Goal: Find specific page/section: Find specific page/section

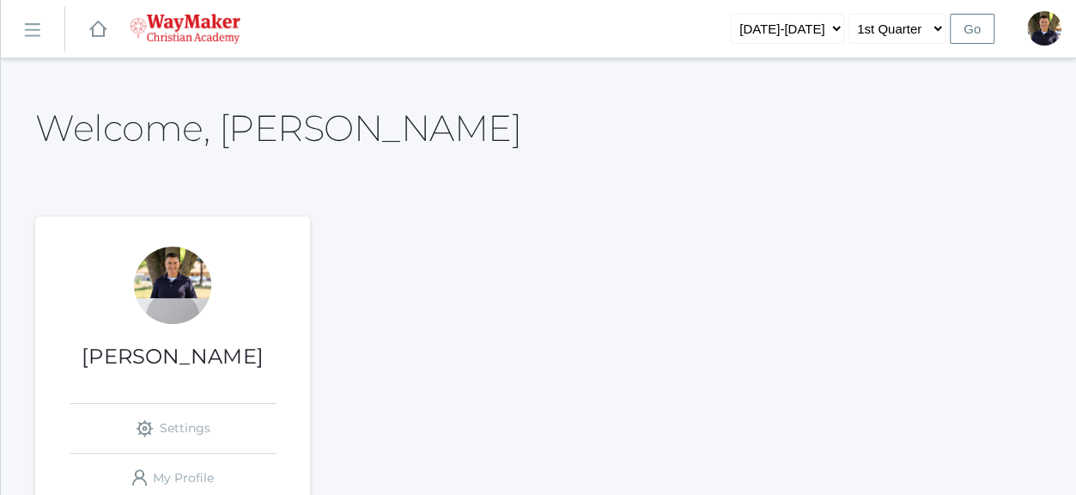
click at [25, 30] on rect at bounding box center [31, 29] width 27 height 27
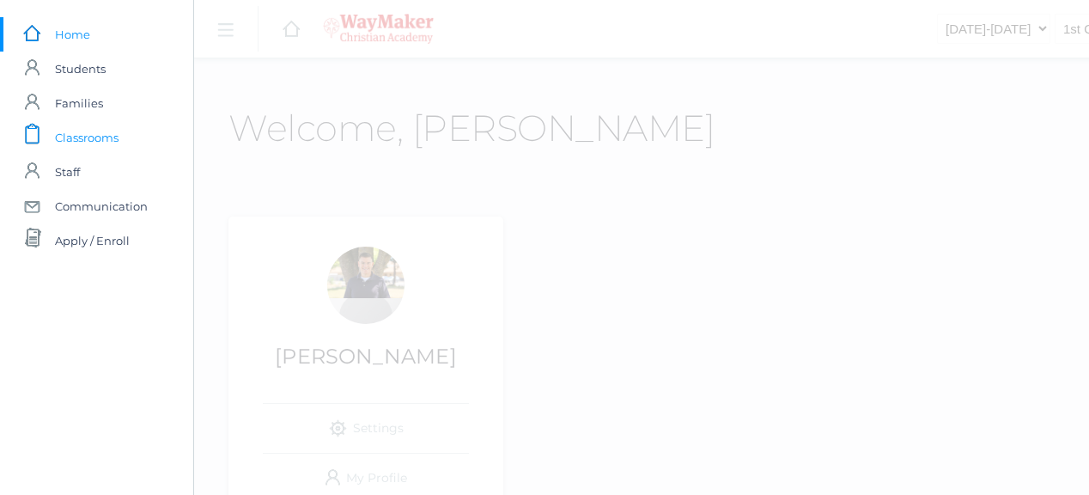
click at [68, 137] on span "Classrooms" at bounding box center [87, 137] width 64 height 34
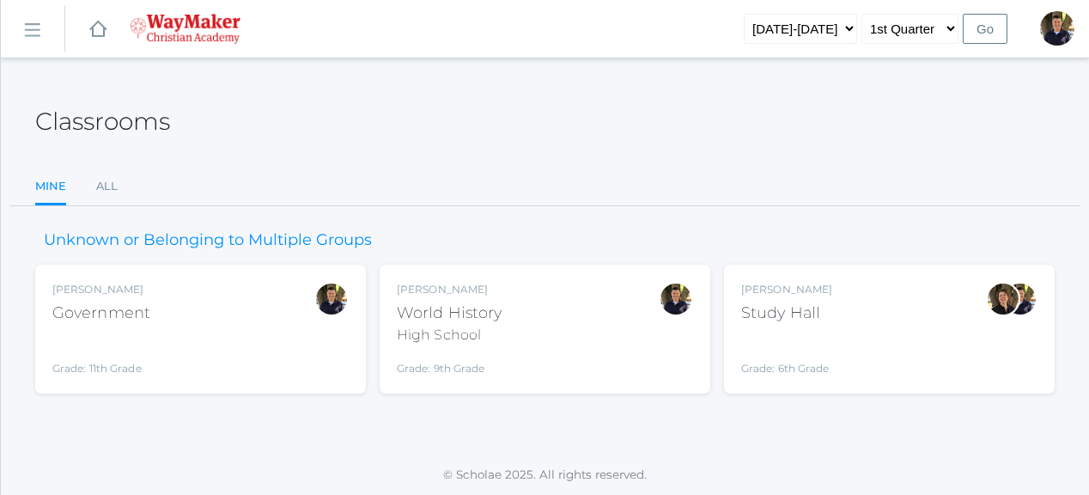
click at [69, 319] on div "Government" at bounding box center [101, 312] width 98 height 23
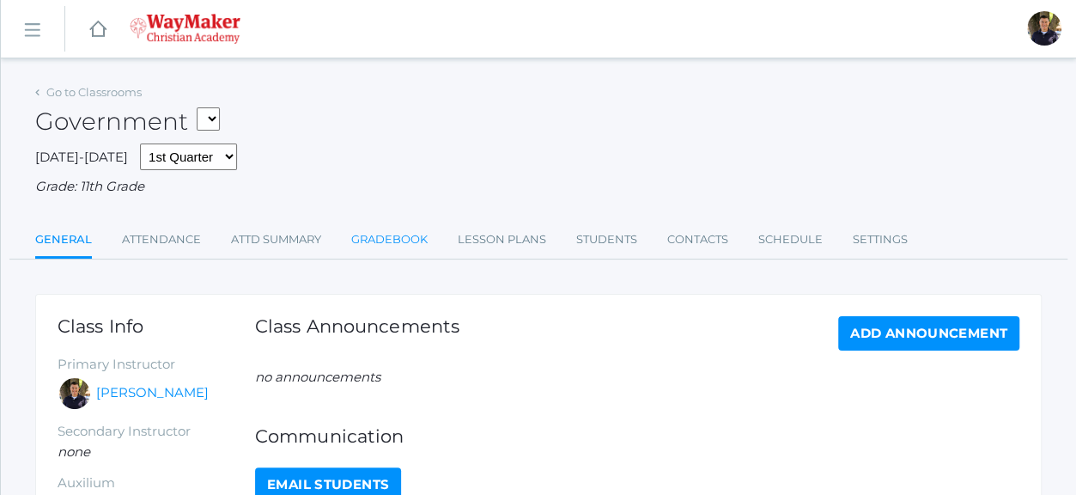
click at [357, 238] on link "Gradebook" at bounding box center [389, 239] width 76 height 34
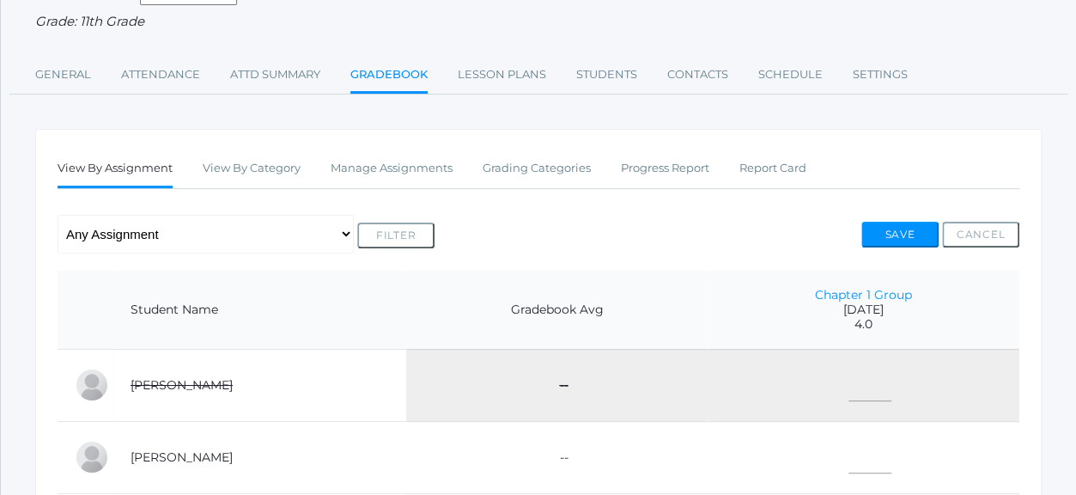
scroll to position [172, 0]
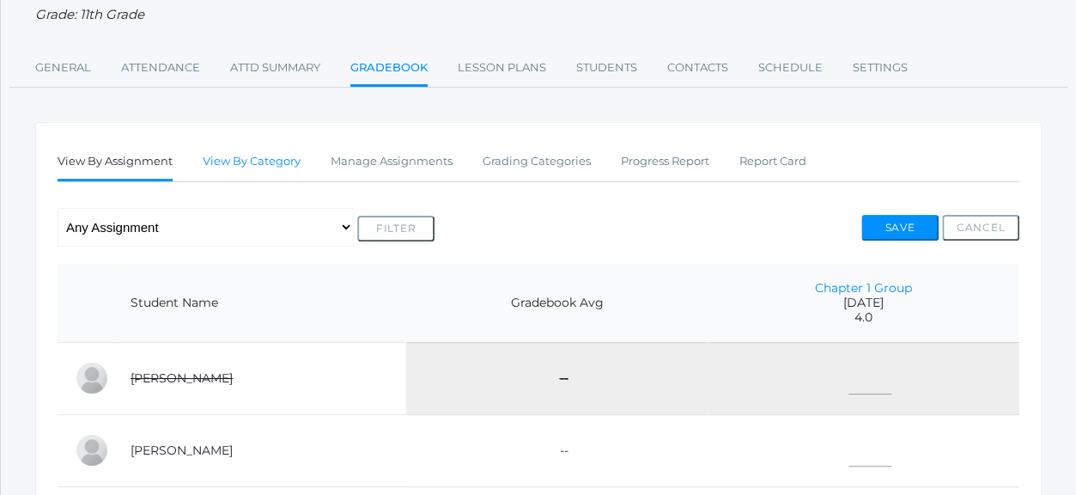
click at [250, 154] on link "View By Category" at bounding box center [252, 161] width 98 height 34
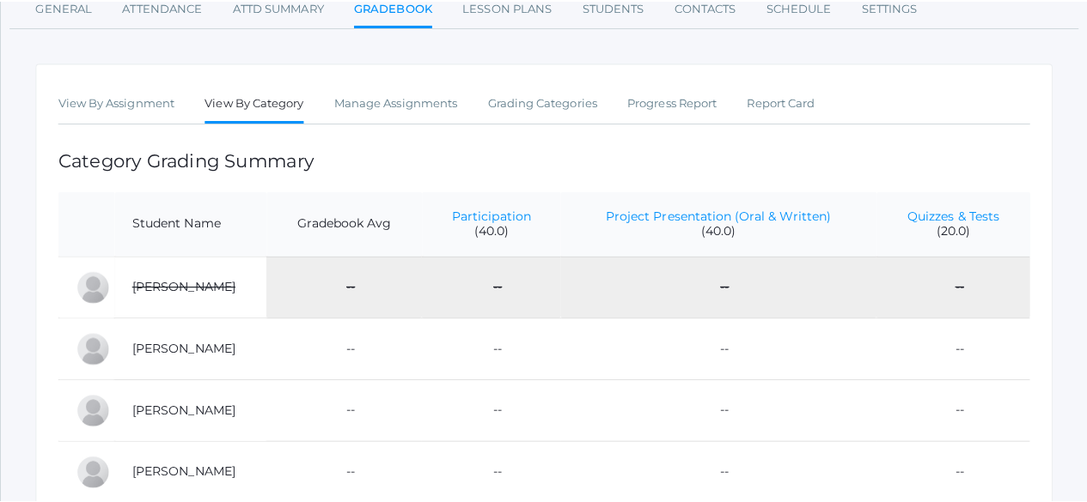
scroll to position [344, 0]
